Goal: Obtain resource: Obtain resource

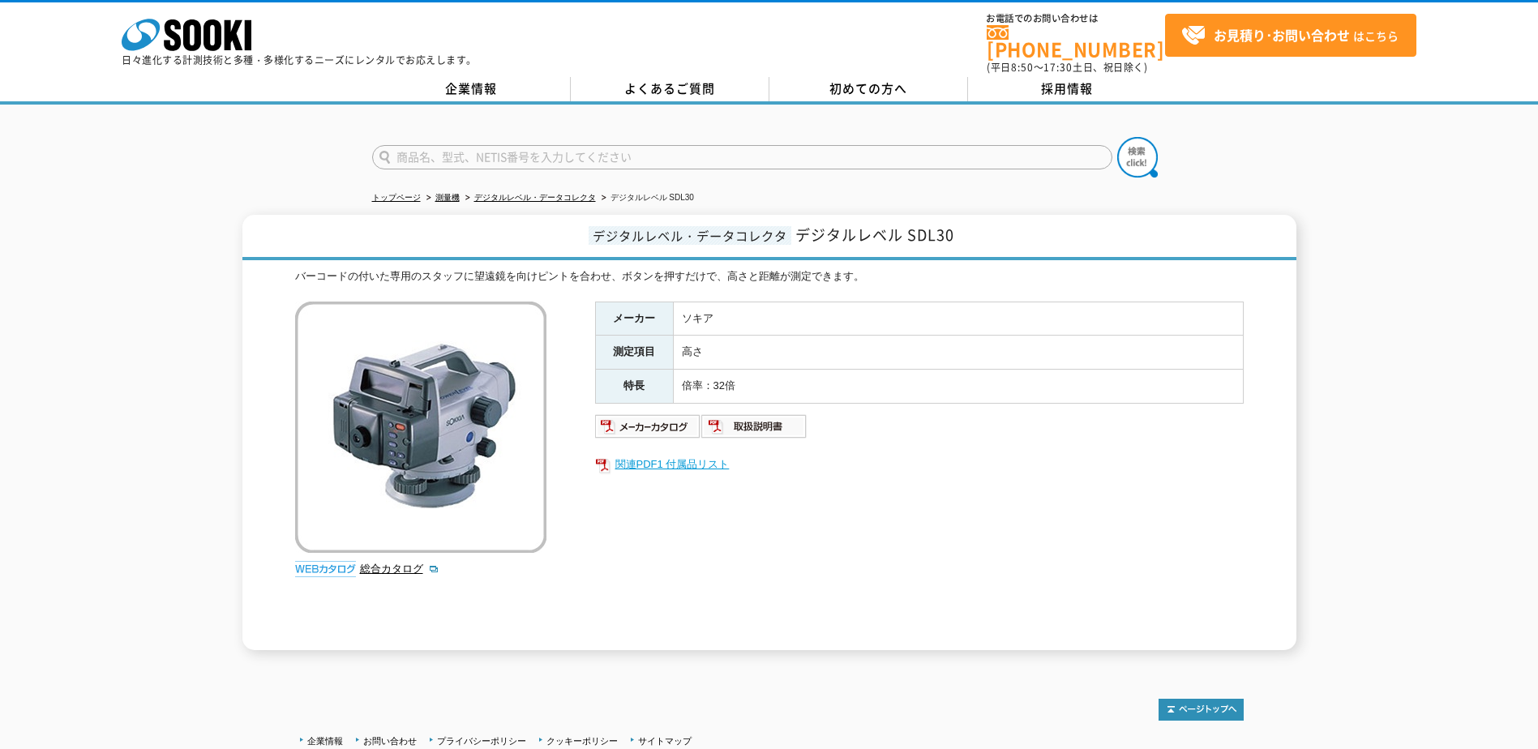
click at [675, 454] on link "関連PDF1 付属品リスト" at bounding box center [919, 464] width 649 height 21
click at [662, 455] on link "関連PDF1 付属品リスト" at bounding box center [919, 464] width 649 height 21
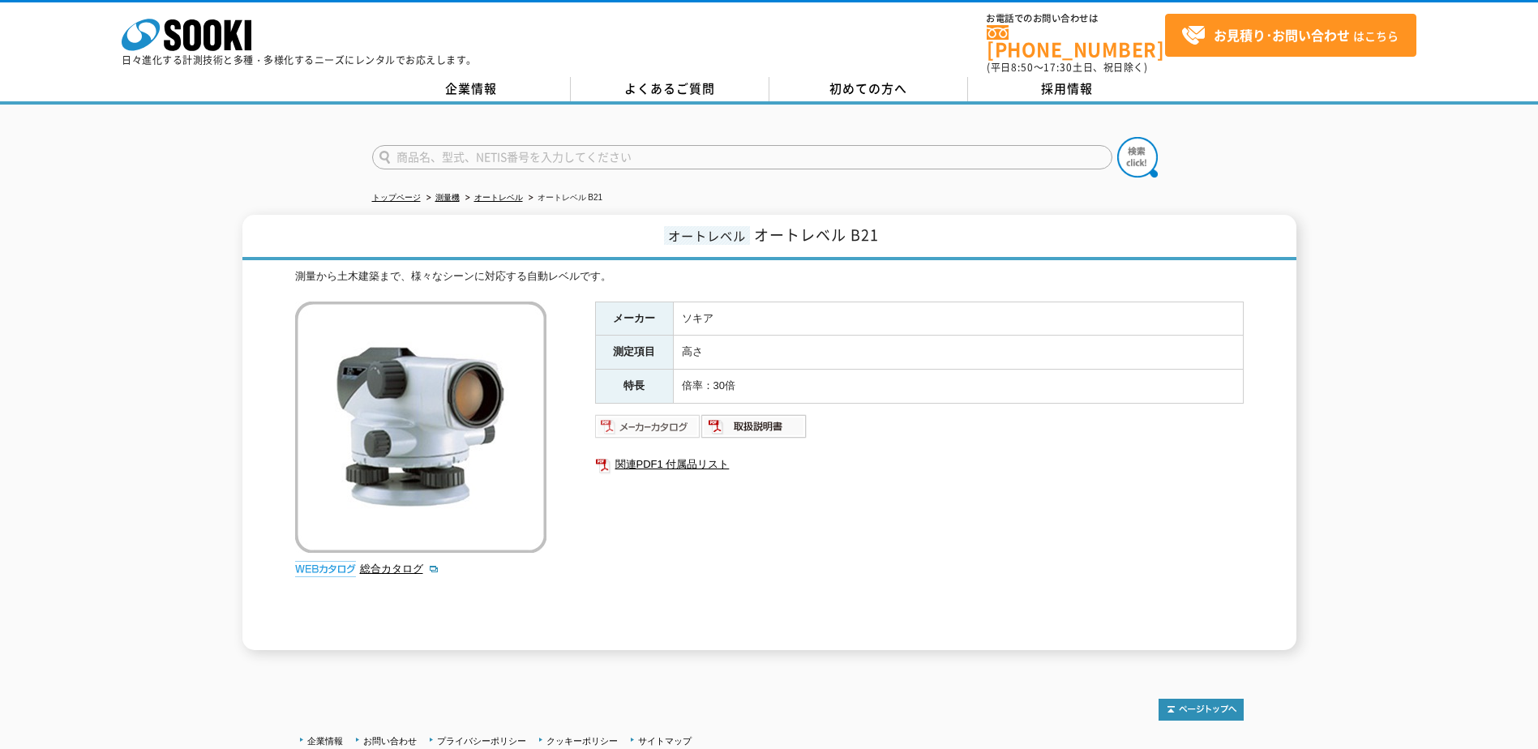
click at [653, 414] on img at bounding box center [648, 426] width 106 height 26
click at [180, 334] on div "オートレベル オートレベル B21 測量から土木建築まで、様々なシーンに対応する自動レベルです。 総合カタログ メーカー ソキア 測定項目 高さ 特長 倍率：…" at bounding box center [769, 432] width 1538 height 435
click at [654, 454] on link "関連PDF1 付属品リスト" at bounding box center [919, 464] width 649 height 21
